Goal: Transaction & Acquisition: Purchase product/service

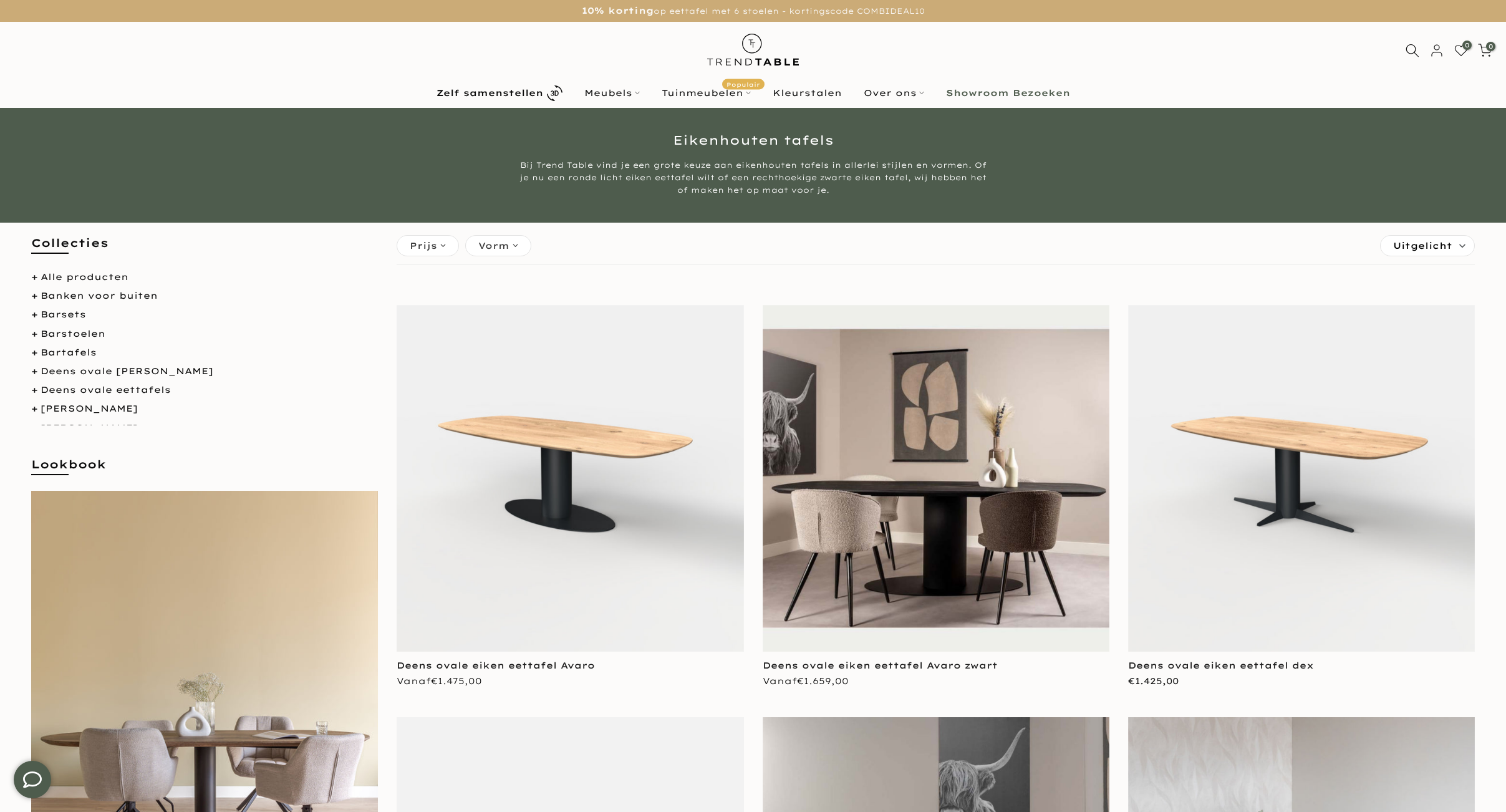
click at [582, 435] on img at bounding box center [569, 478] width 347 height 346
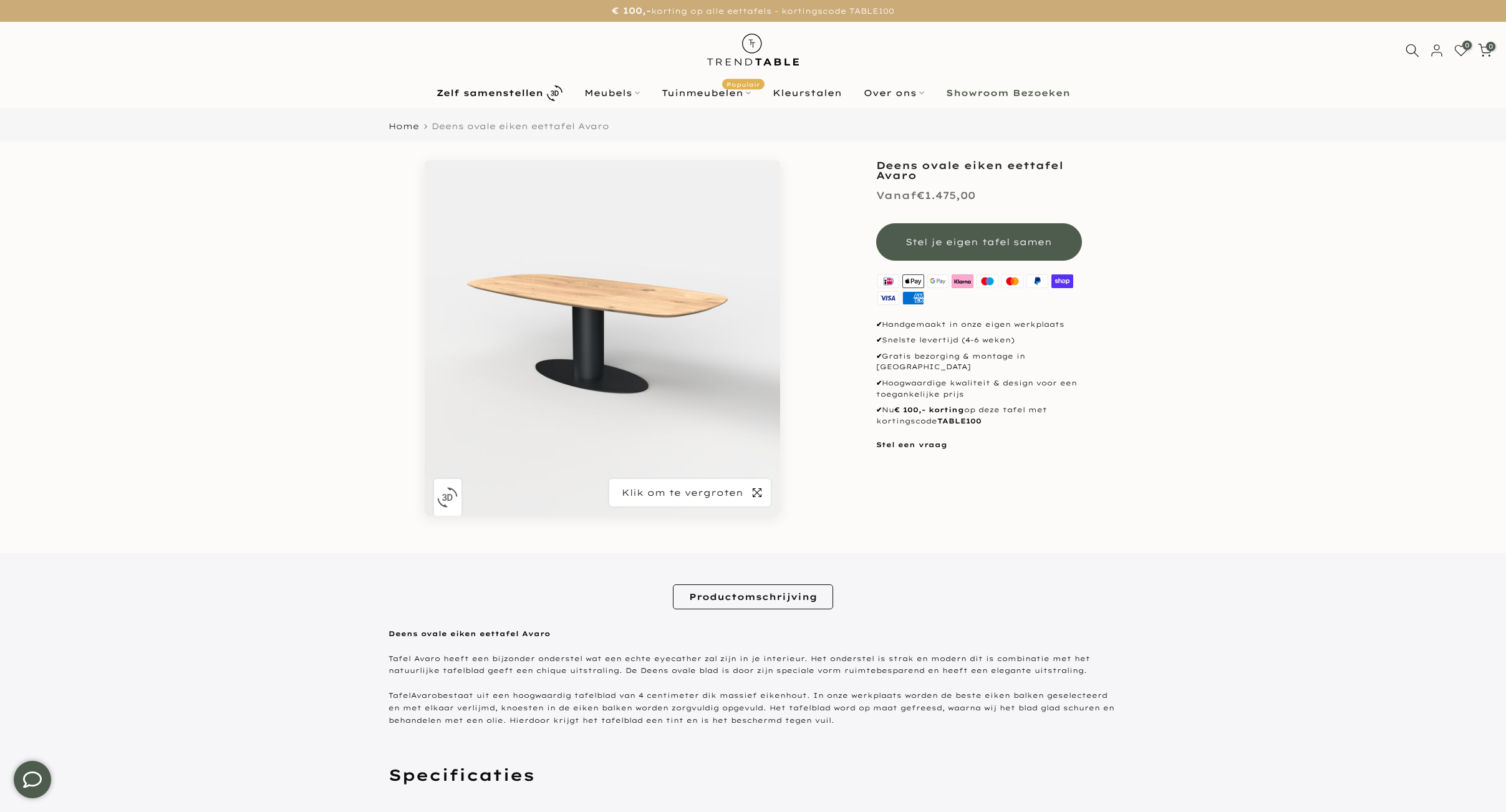
click at [751, 494] on span "button" at bounding box center [757, 492] width 27 height 27
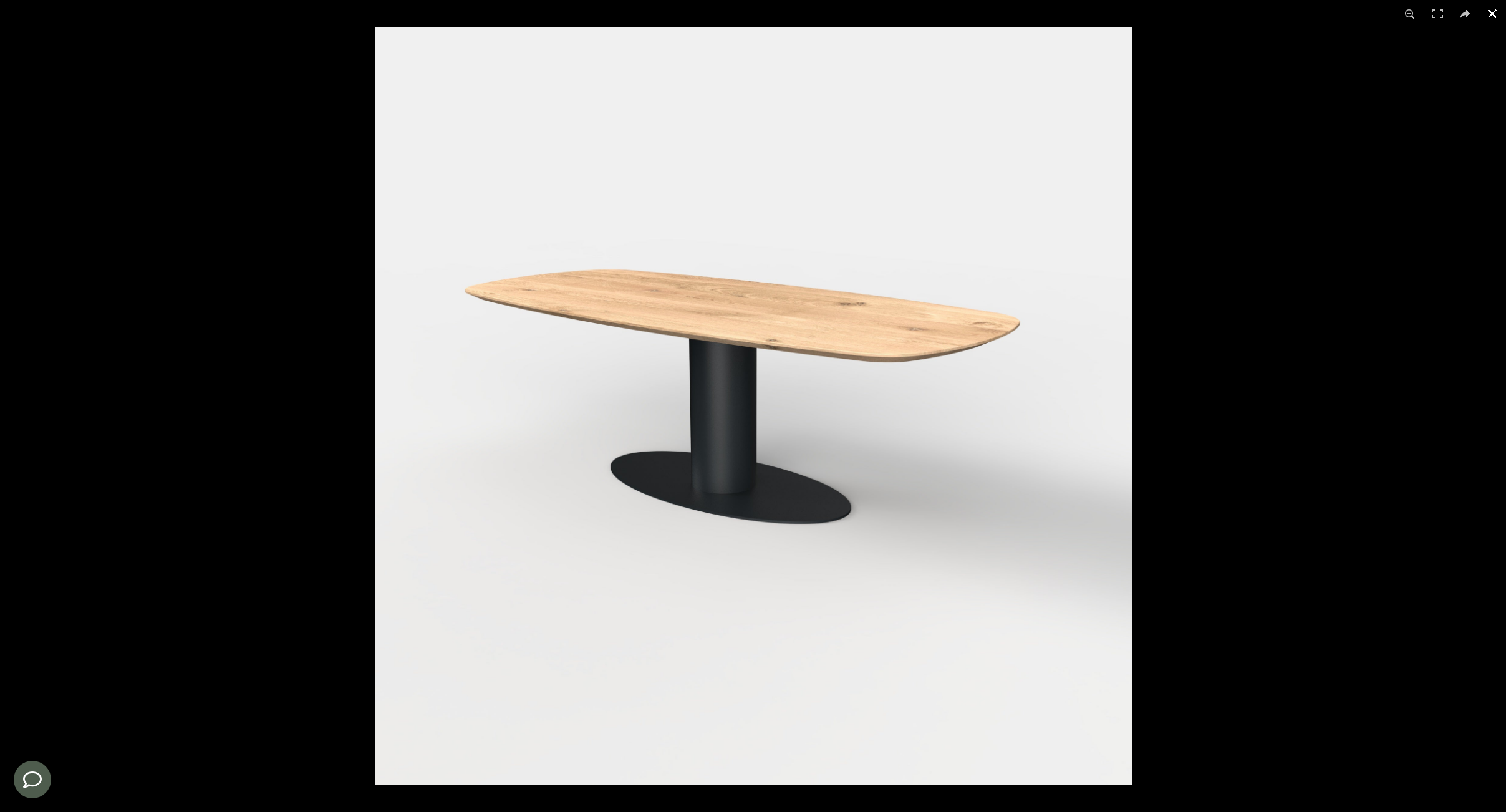
click at [1201, 387] on div at bounding box center [1128, 433] width 1506 height 812
